Goal: Information Seeking & Learning: Check status

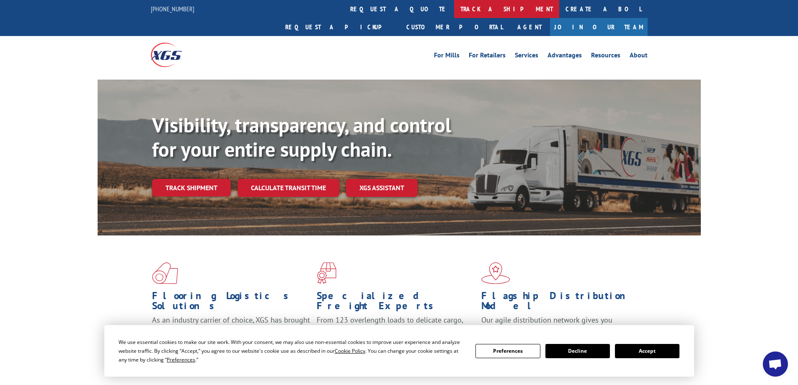
click at [454, 8] on link "track a shipment" at bounding box center [506, 9] width 105 height 18
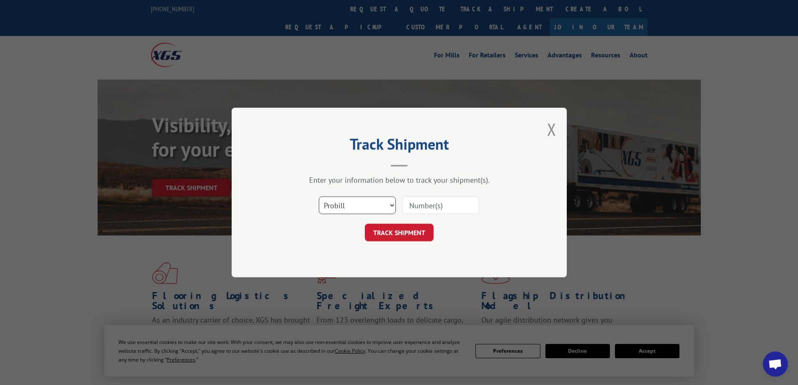
click at [355, 206] on select "Select category... Probill BOL PO" at bounding box center [357, 205] width 77 height 18
select select "bol"
click at [319, 196] on select "Select category... Probill BOL PO" at bounding box center [357, 205] width 77 height 18
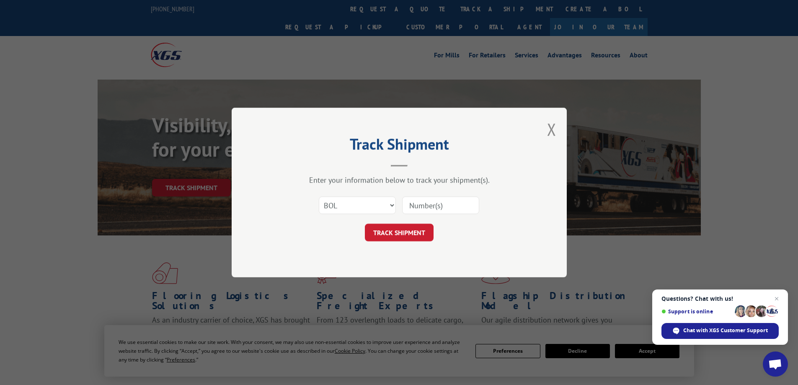
click at [431, 209] on input at bounding box center [440, 205] width 77 height 18
paste input "7046067"
type input "7046067"
click at [365, 224] on button "TRACK SHIPMENT" at bounding box center [399, 233] width 69 height 18
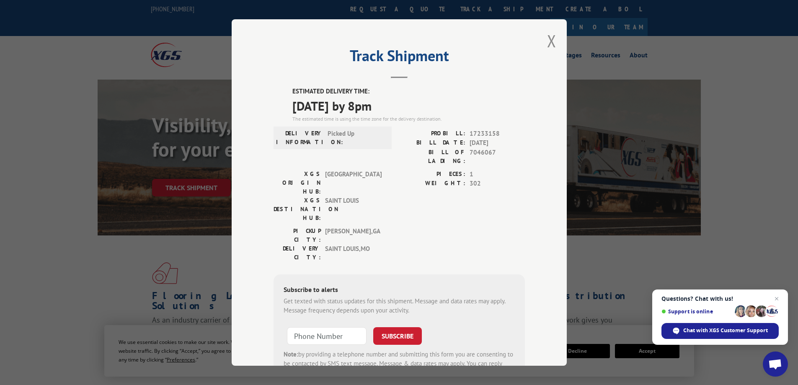
drag, startPoint x: 420, startPoint y: 104, endPoint x: 290, endPoint y: 101, distance: 129.9
click at [285, 101] on div "ESTIMATED DELIVERY TIME: [DATE] by 8pm The estimated time is using the time zon…" at bounding box center [399, 237] width 251 height 301
copy span "[DATE] by 8pm"
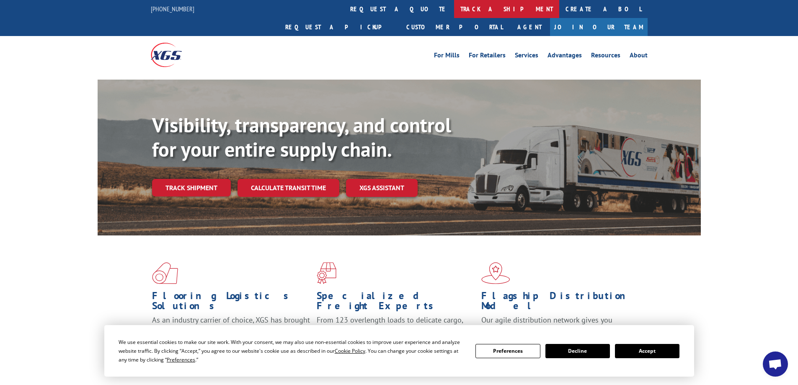
click at [454, 9] on link "track a shipment" at bounding box center [506, 9] width 105 height 18
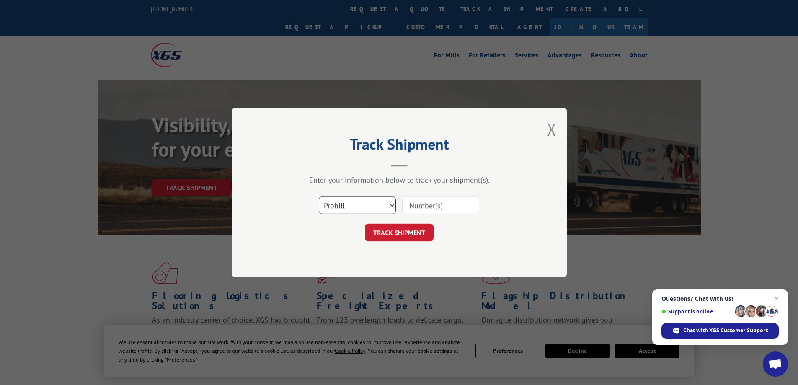
click at [339, 205] on select "Select category... Probill BOL PO" at bounding box center [357, 205] width 77 height 18
select select "bol"
click at [319, 196] on select "Select category... Probill BOL PO" at bounding box center [357, 205] width 77 height 18
click at [421, 200] on input at bounding box center [440, 205] width 77 height 18
paste input "5428959"
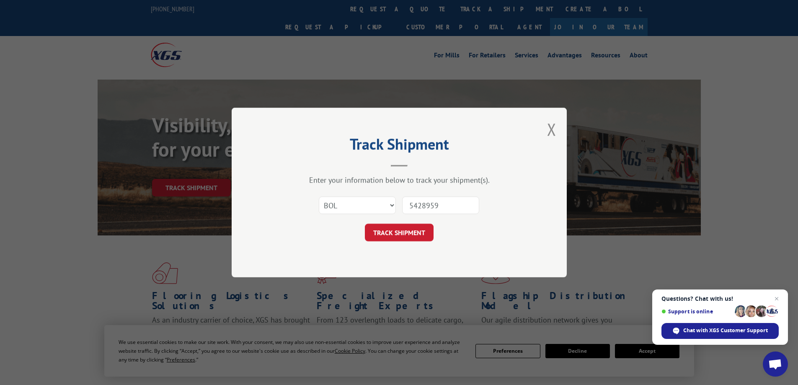
type input "5428959"
click at [365, 224] on button "TRACK SHIPMENT" at bounding box center [399, 233] width 69 height 18
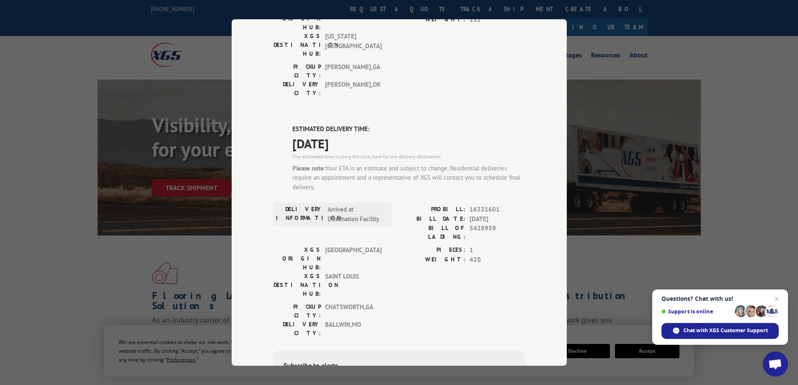
scroll to position [168, 0]
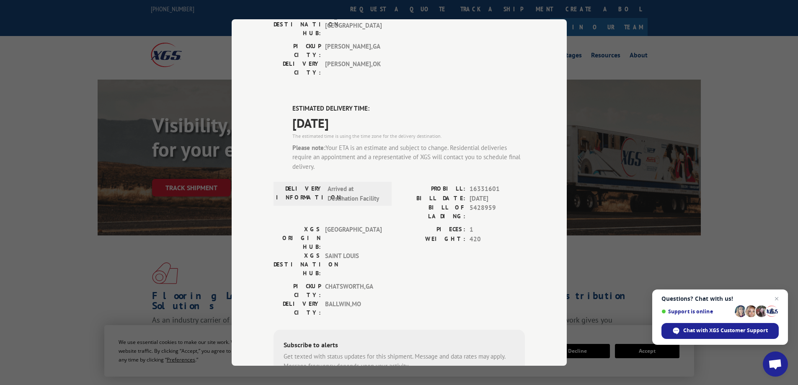
drag, startPoint x: 357, startPoint y: 72, endPoint x: 283, endPoint y: 73, distance: 74.1
click at [283, 104] on div "ESTIMATED DELIVERY TIME: 09/30/2025 The estimated time is using the time zone f…" at bounding box center [399, 274] width 251 height 340
copy span "[DATE]"
click at [83, 271] on div "Track Shipment DELIVERED DELIVERY INFORMATION: 01/24/2025 09:07 am Rigoberto PR…" at bounding box center [399, 192] width 798 height 385
click at [82, 270] on div "Track Shipment DELIVERED DELIVERY INFORMATION: 01/24/2025 09:07 am Rigoberto PR…" at bounding box center [399, 192] width 798 height 385
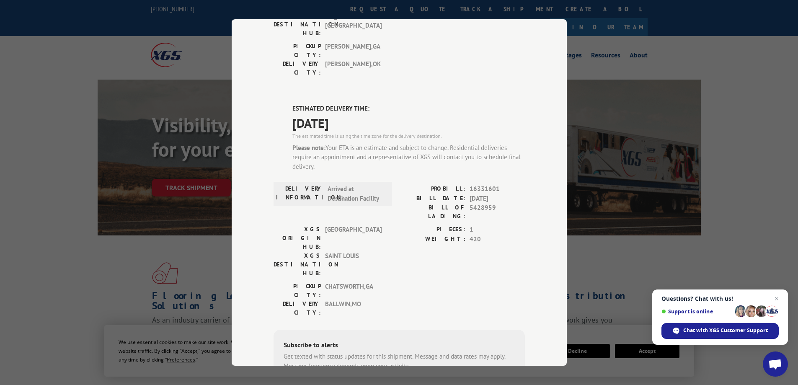
click at [599, 318] on div "Track Shipment DELIVERED DELIVERY INFORMATION: 01/24/2025 09:07 am Rigoberto PR…" at bounding box center [399, 192] width 798 height 385
click at [779, 301] on span "Close chat" at bounding box center [777, 299] width 10 height 10
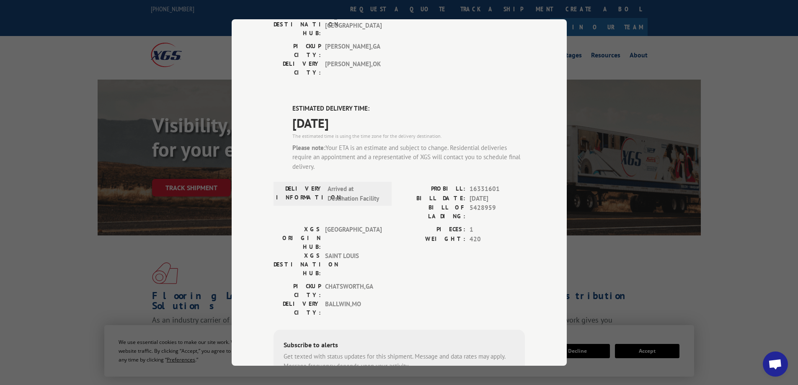
scroll to position [0, 0]
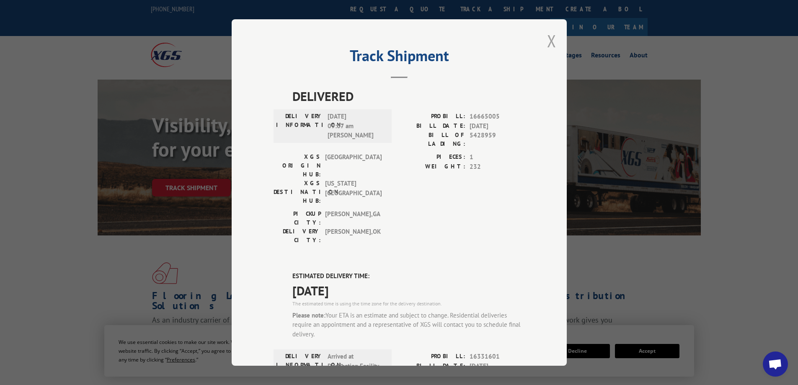
click at [547, 43] on button "Close modal" at bounding box center [551, 41] width 9 height 22
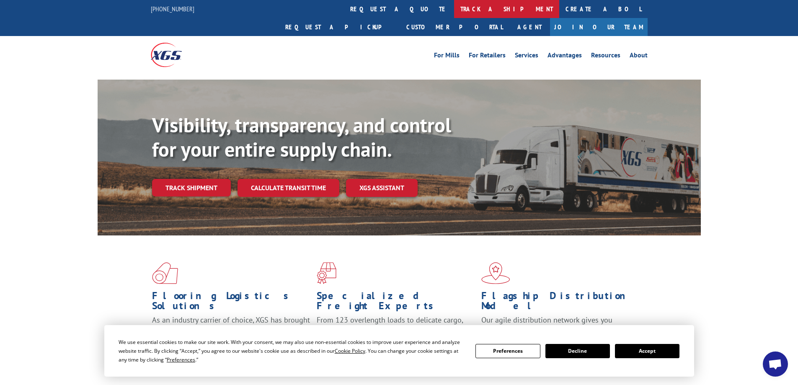
click at [454, 12] on link "track a shipment" at bounding box center [506, 9] width 105 height 18
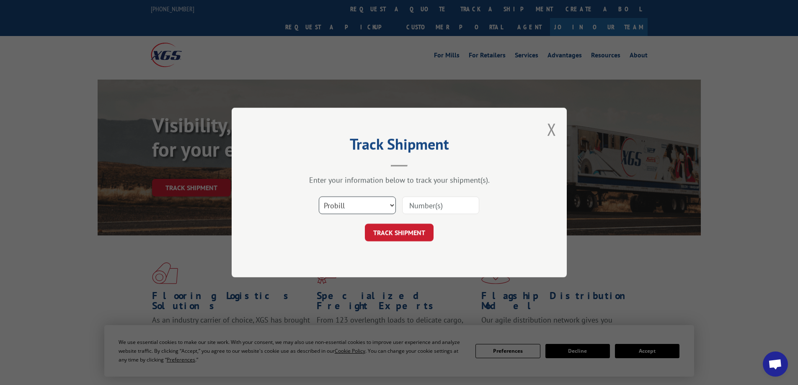
click at [338, 208] on select "Select category... Probill BOL PO" at bounding box center [357, 205] width 77 height 18
select select "bol"
click at [319, 196] on select "Select category... Probill BOL PO" at bounding box center [357, 205] width 77 height 18
click at [430, 207] on input at bounding box center [440, 205] width 77 height 18
paste input "7043968"
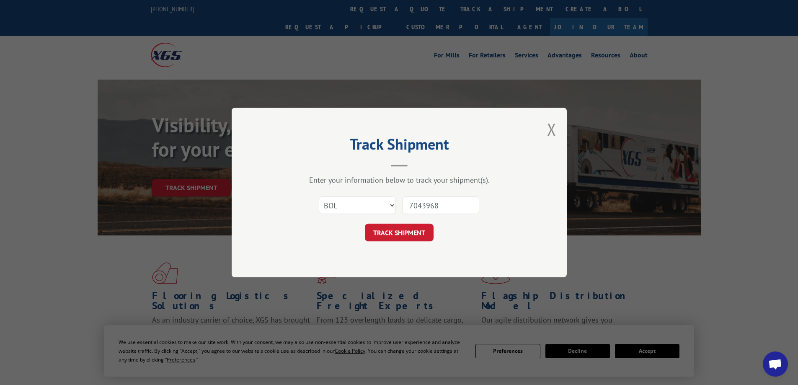
type input "7043968"
click at [365, 224] on button "TRACK SHIPMENT" at bounding box center [399, 233] width 69 height 18
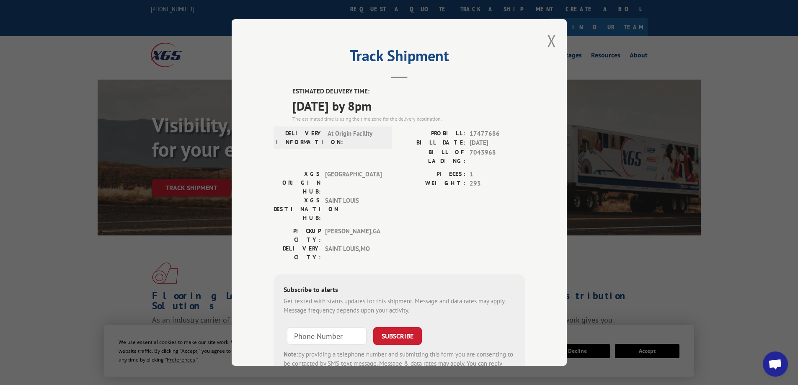
drag, startPoint x: 416, startPoint y: 108, endPoint x: 288, endPoint y: 105, distance: 127.8
click at [288, 105] on div "ESTIMATED DELIVERY TIME: 10/03/2025 by 8pm The estimated time is using the time…" at bounding box center [399, 237] width 251 height 301
copy span "[DATE] by 8pm"
